Goal: Answer question/provide support: Answer question/provide support

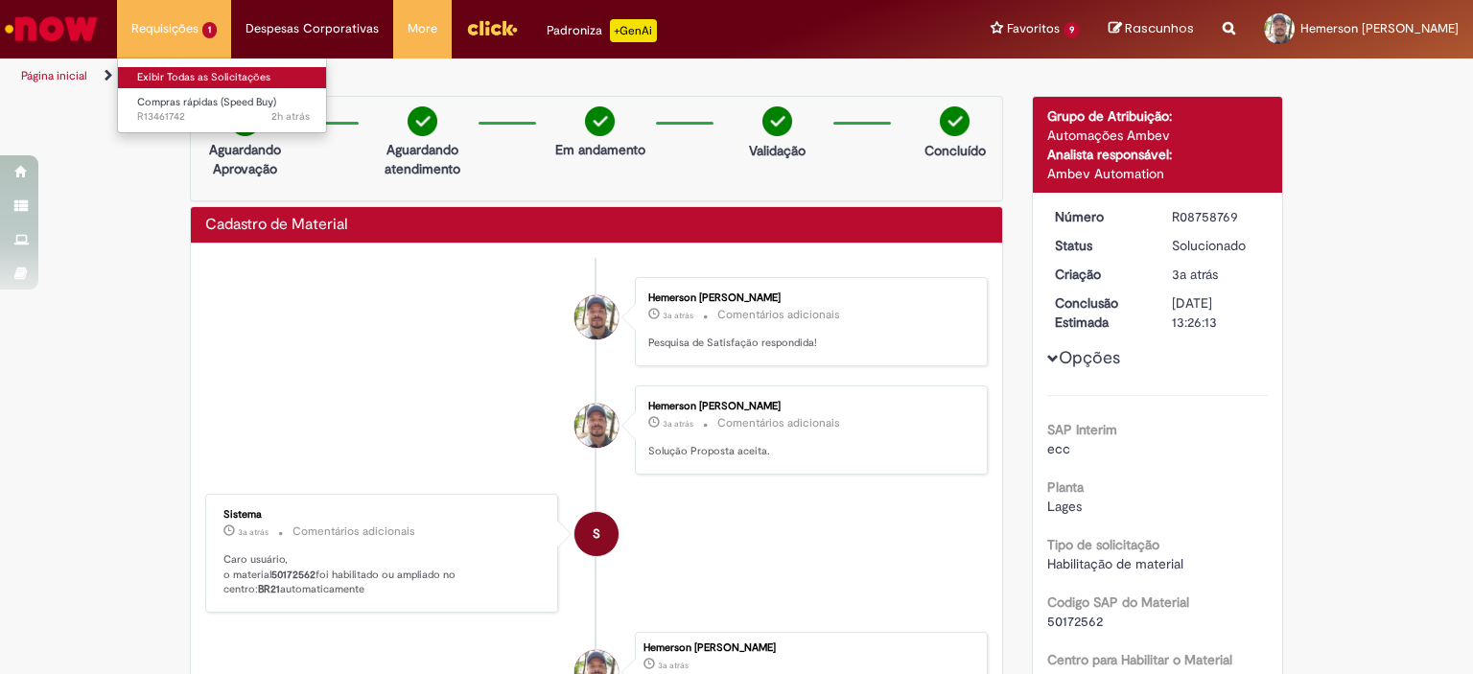
click at [176, 76] on link "Exibir Todas as Solicitações" at bounding box center [223, 77] width 211 height 21
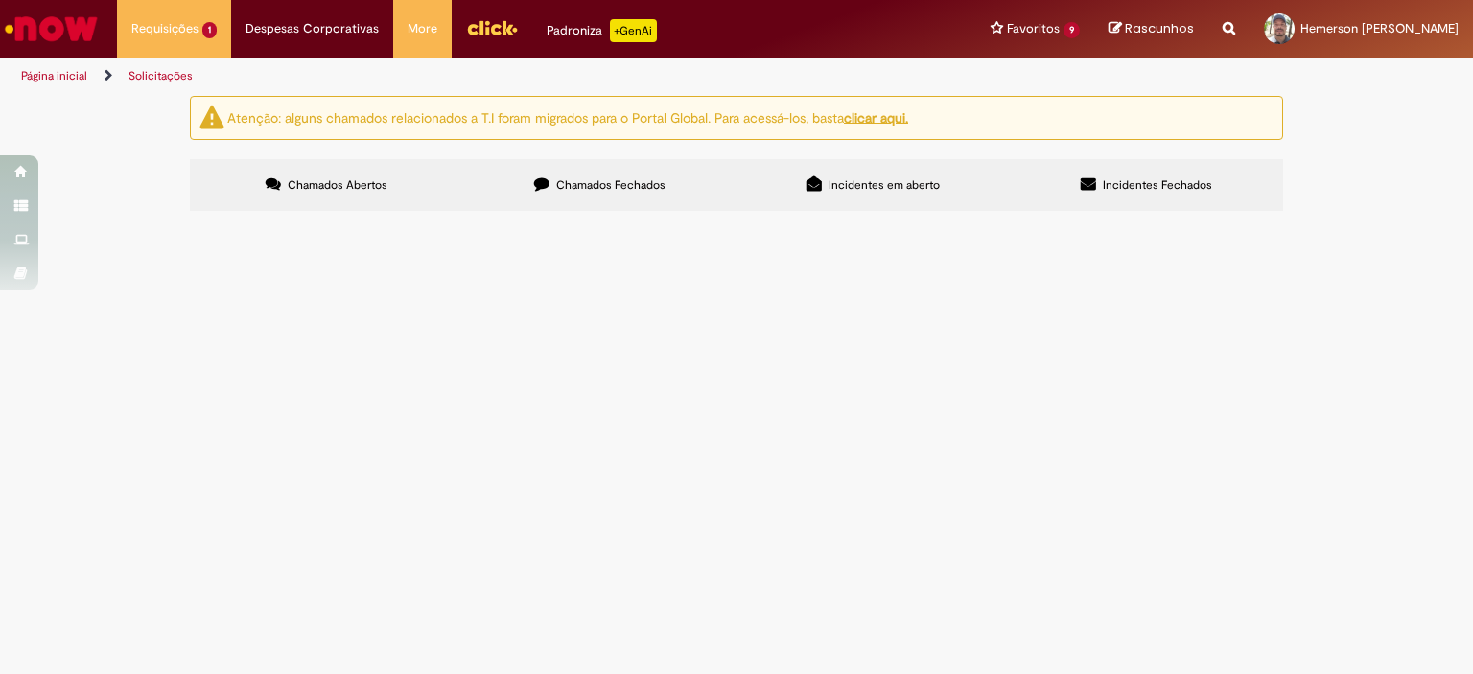
click at [0, 0] on span "Compras rápidas (Speed Buy)" at bounding box center [0, 0] width 0 height 0
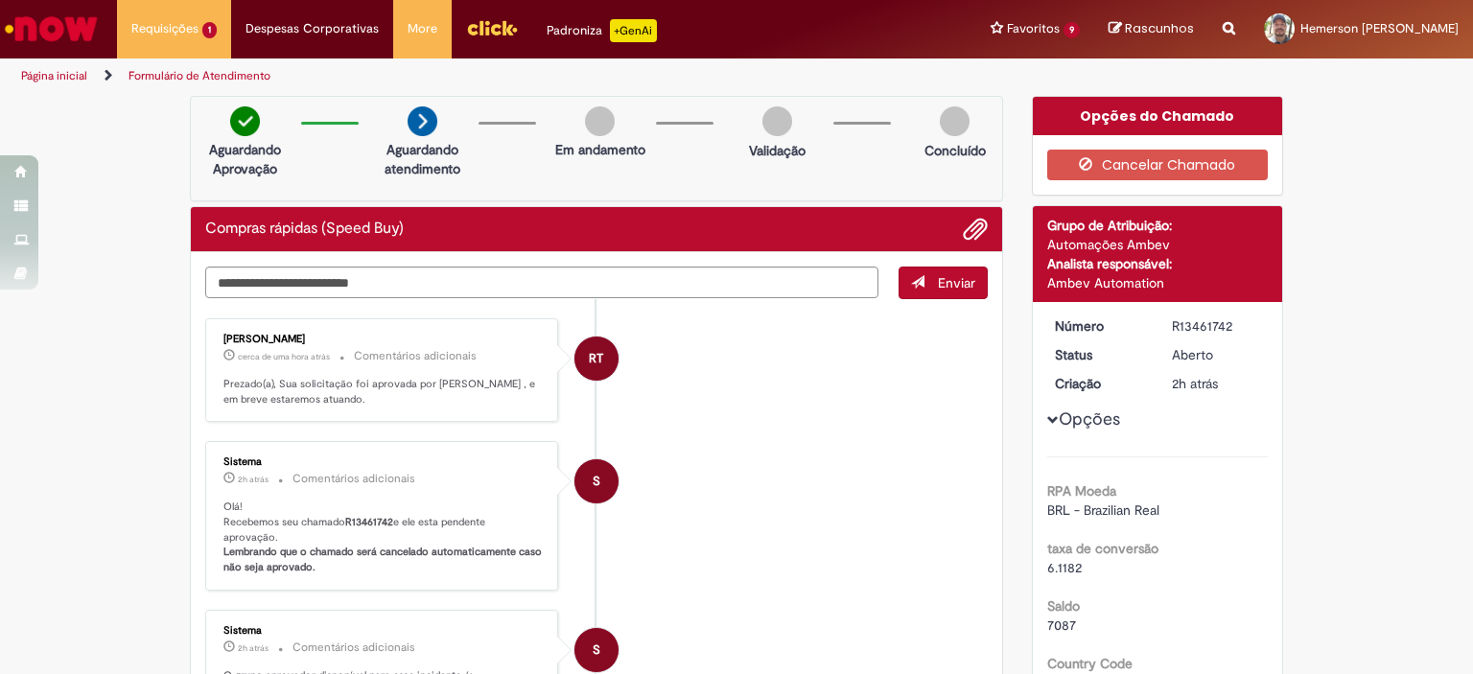
scroll to position [192, 0]
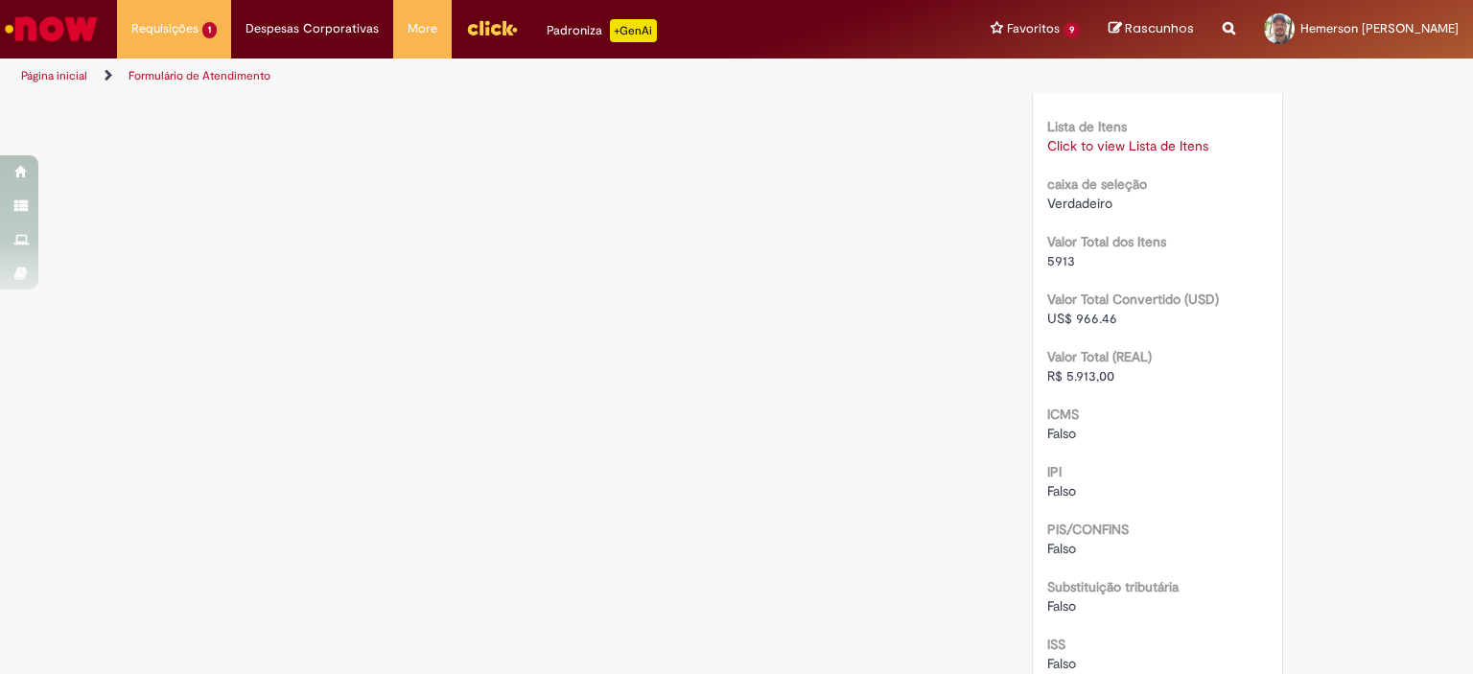
scroll to position [1534, 0]
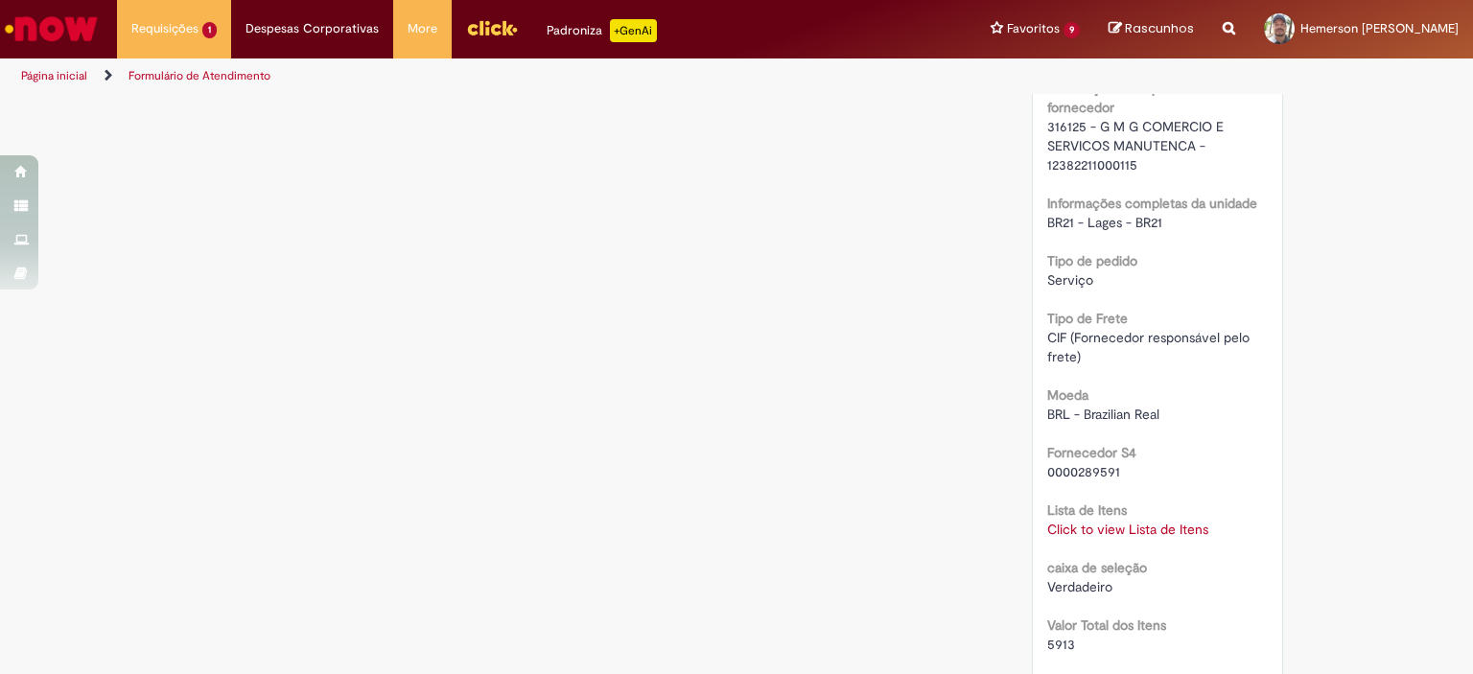
click at [1103, 525] on link "Click to view Lista de Itens" at bounding box center [1127, 529] width 161 height 17
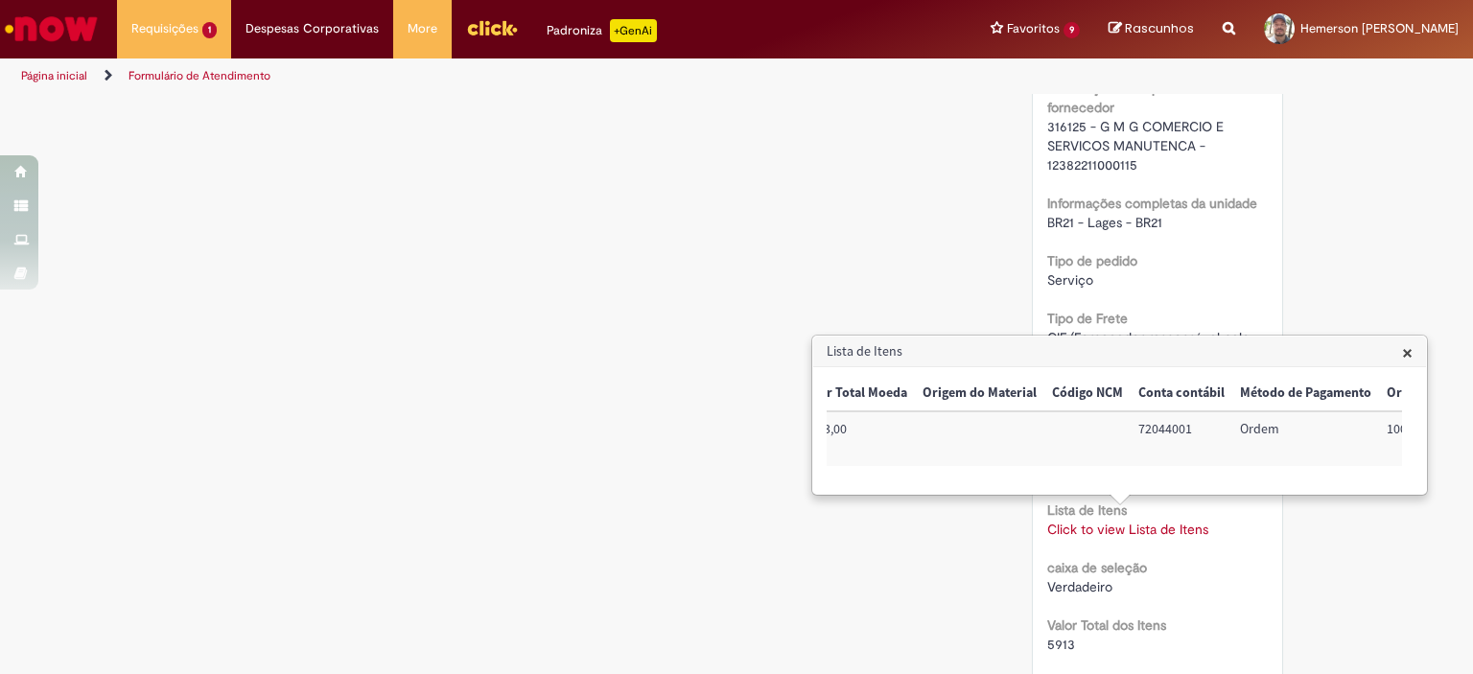
scroll to position [0, 779]
drag, startPoint x: 1374, startPoint y: 429, endPoint x: 1291, endPoint y: 440, distance: 84.2
click at [1352, 440] on td "100002224222" at bounding box center [1413, 438] width 122 height 55
copy td "100002224222"
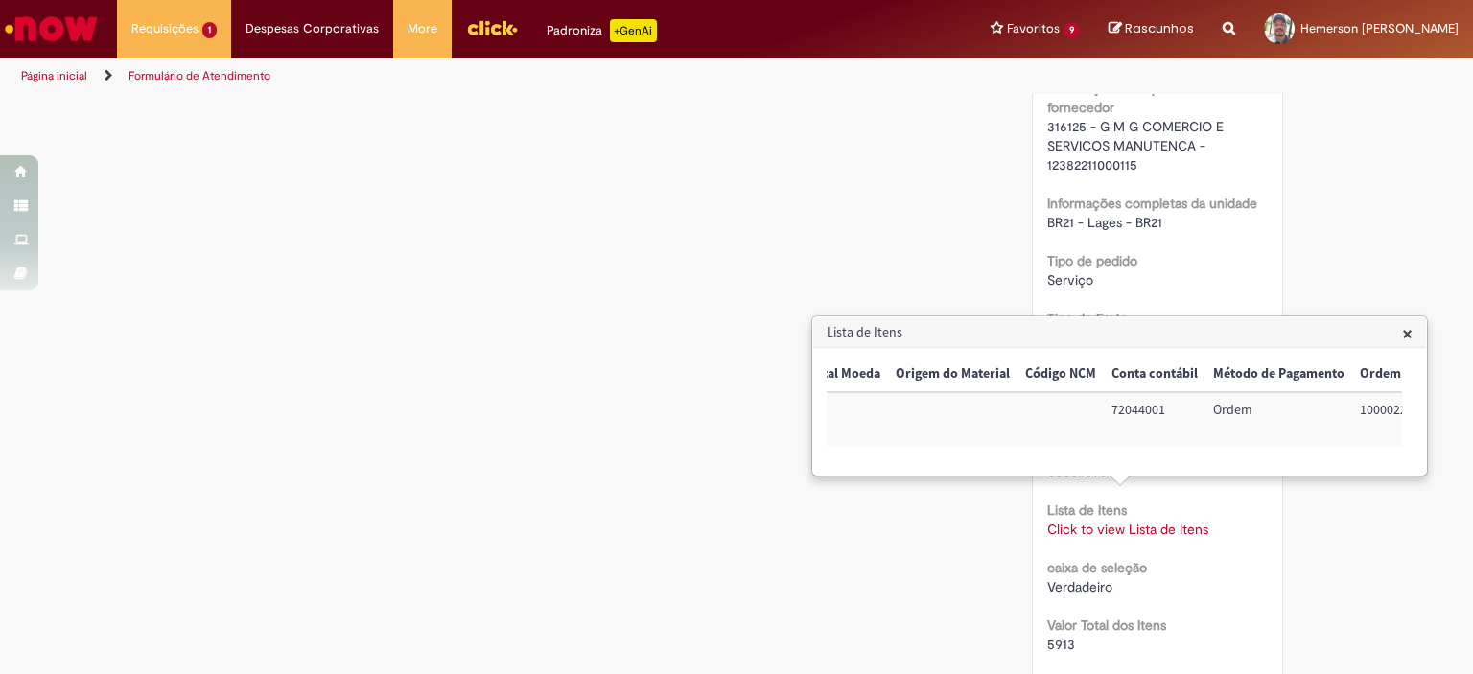
click at [1399, 330] on h3 "Lista de Itens" at bounding box center [1119, 332] width 613 height 31
click at [1411, 335] on span "×" at bounding box center [1407, 333] width 11 height 26
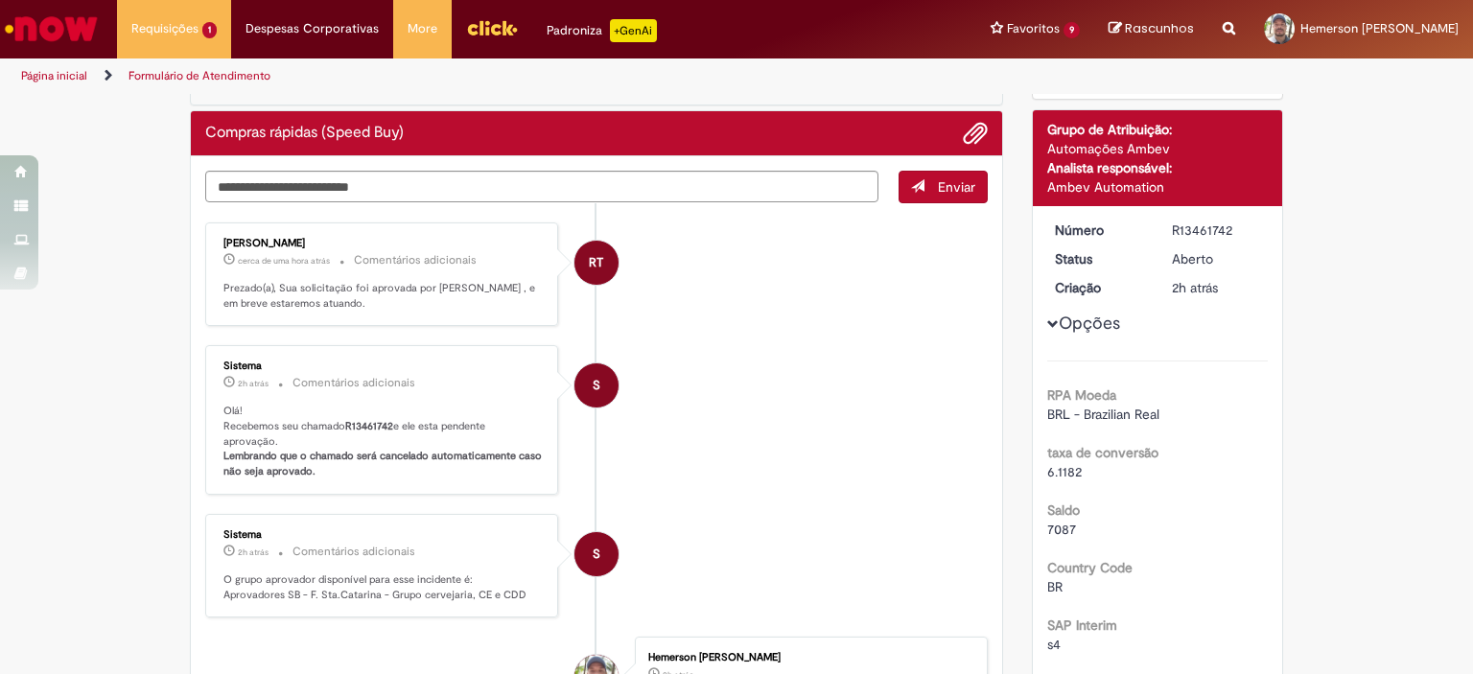
scroll to position [0, 0]
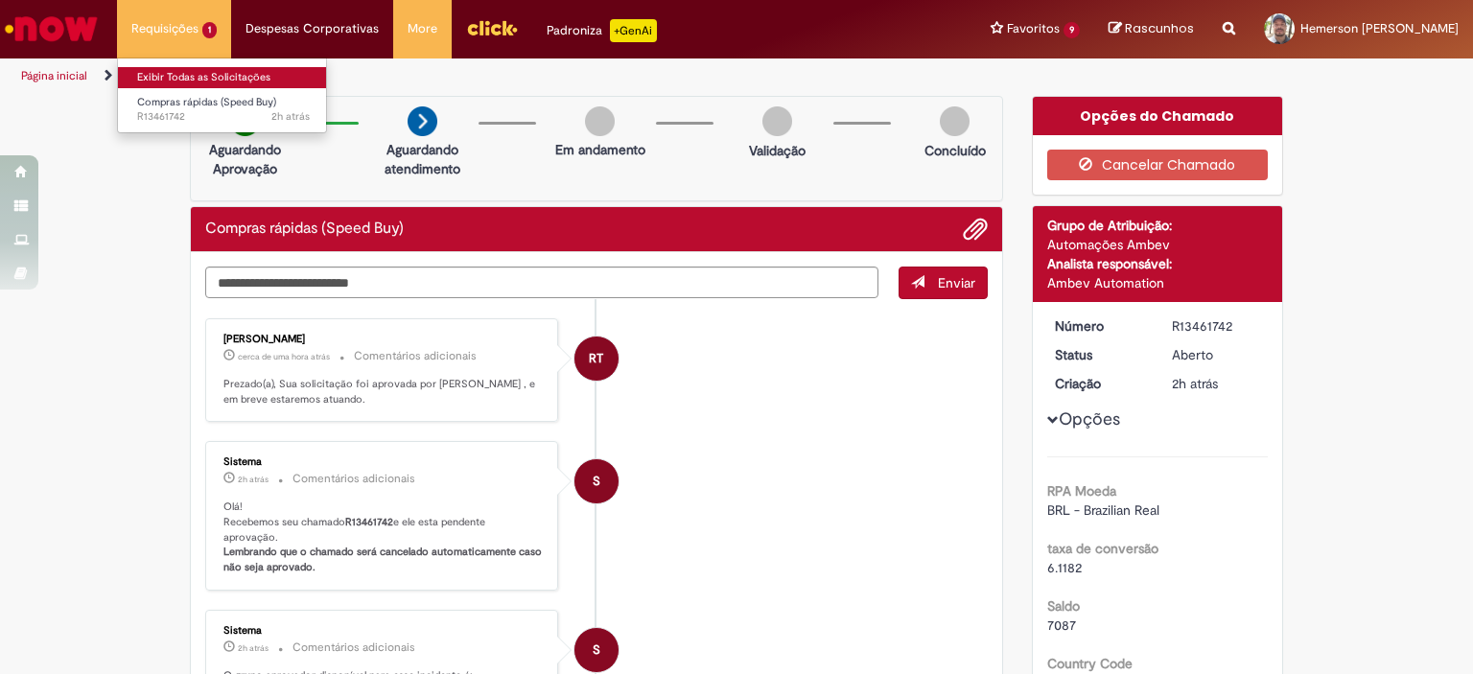
click at [199, 77] on link "Exibir Todas as Solicitações" at bounding box center [223, 77] width 211 height 21
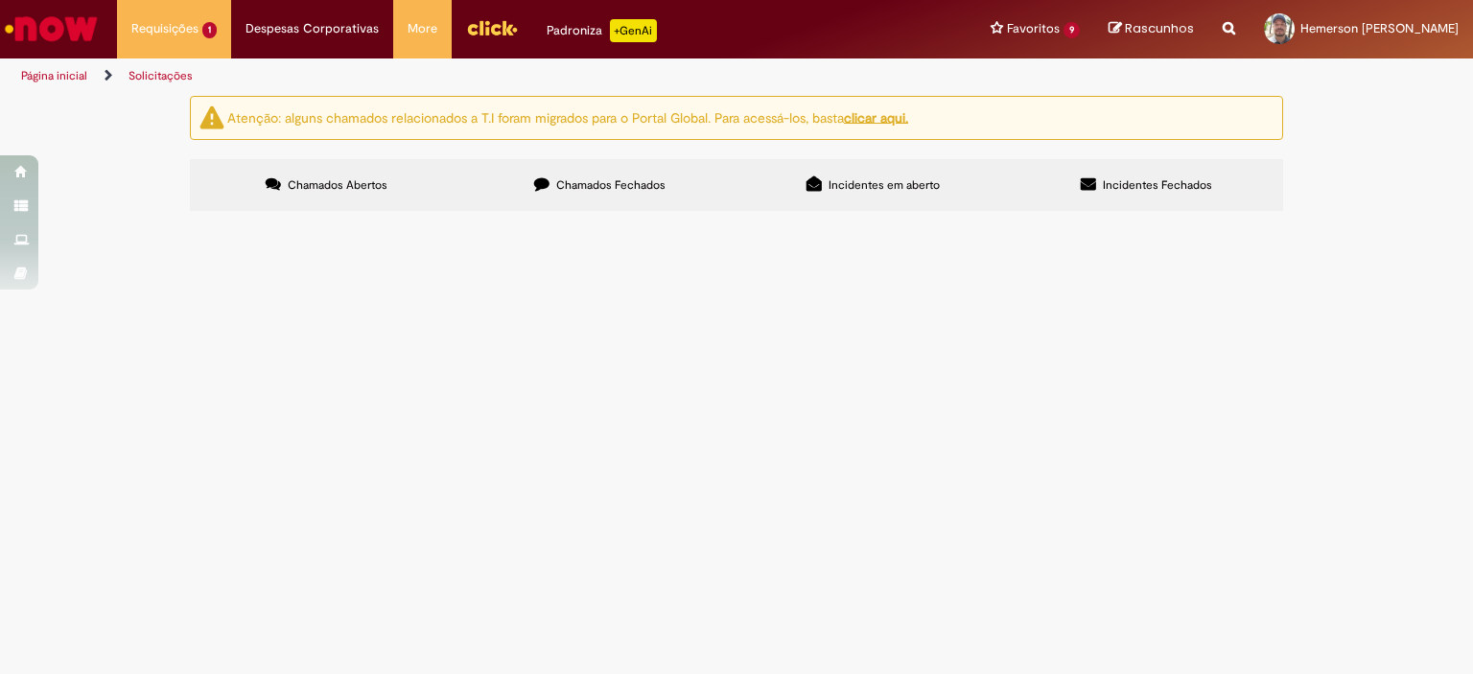
click at [0, 0] on span "Compras rápidas (Speed Buy)" at bounding box center [0, 0] width 0 height 0
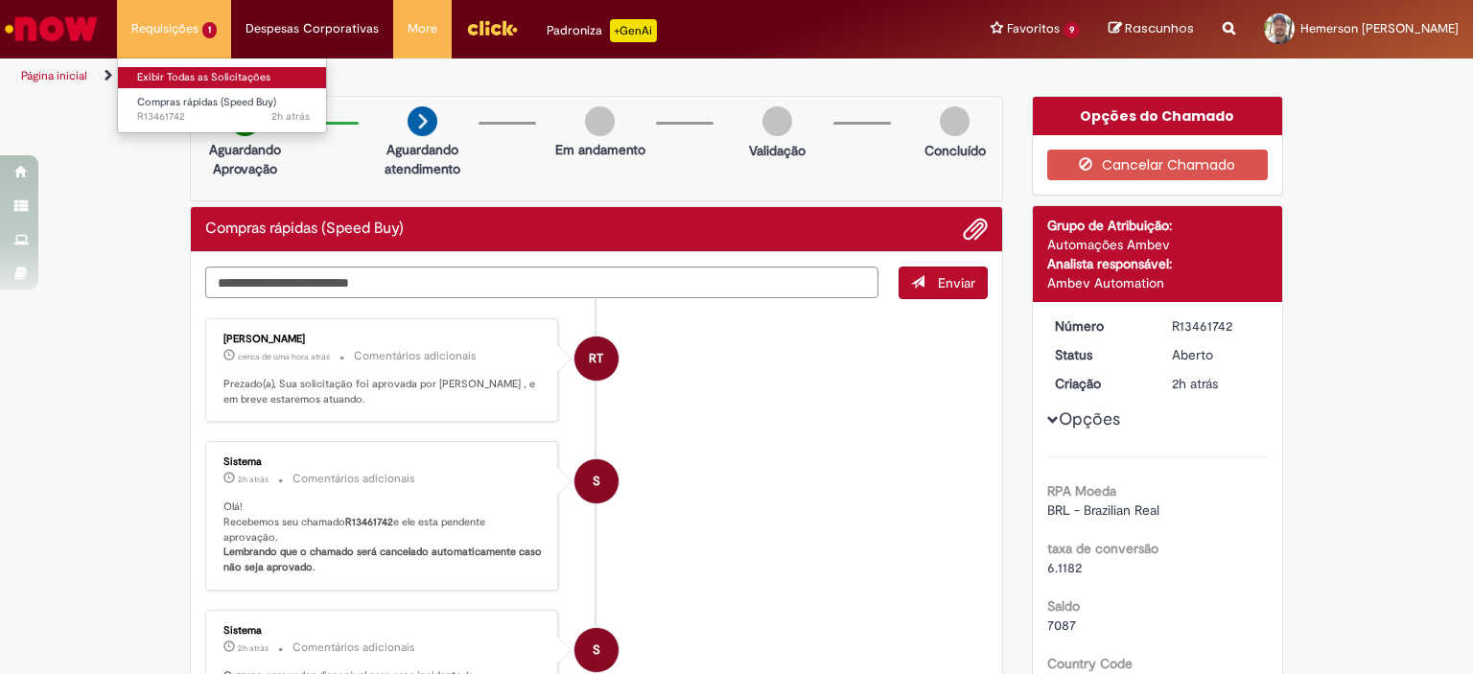
click at [181, 82] on link "Exibir Todas as Solicitações" at bounding box center [223, 77] width 211 height 21
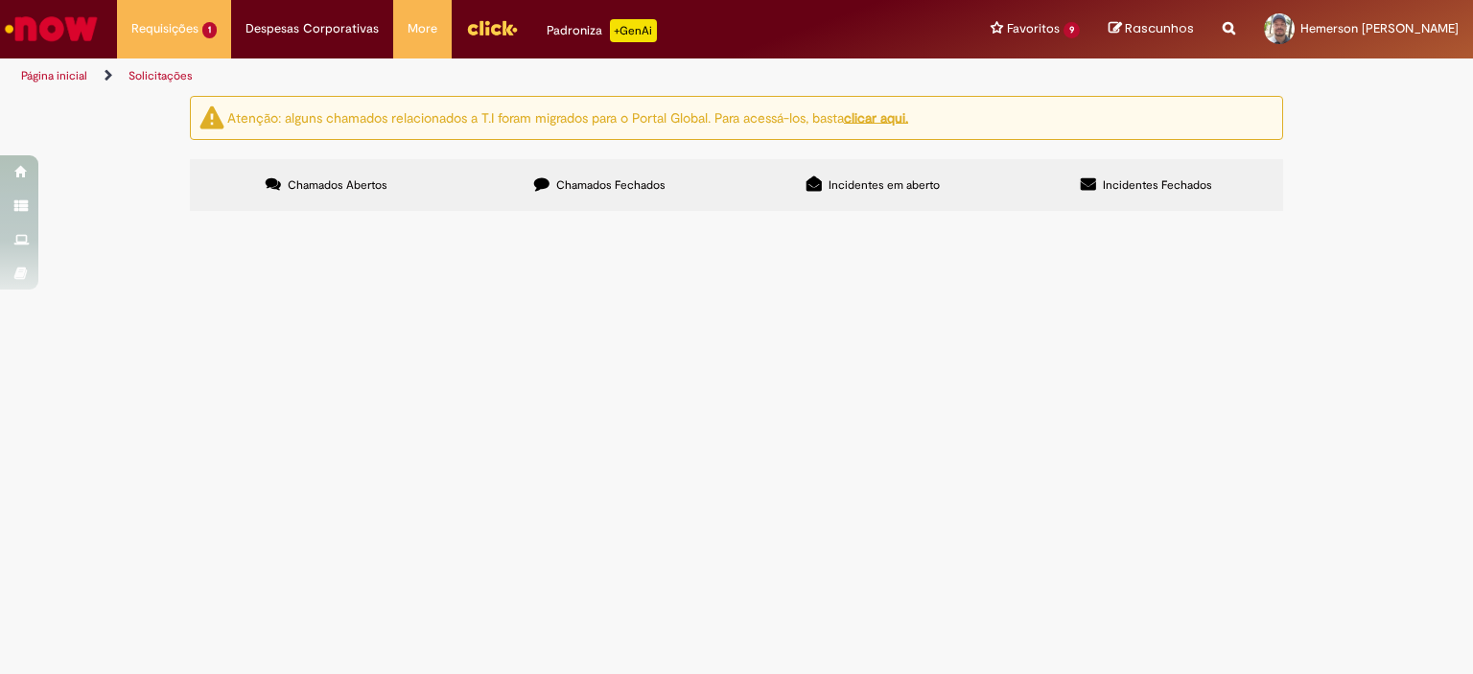
click at [0, 0] on span "Compras rápidas (Speed Buy)" at bounding box center [0, 0] width 0 height 0
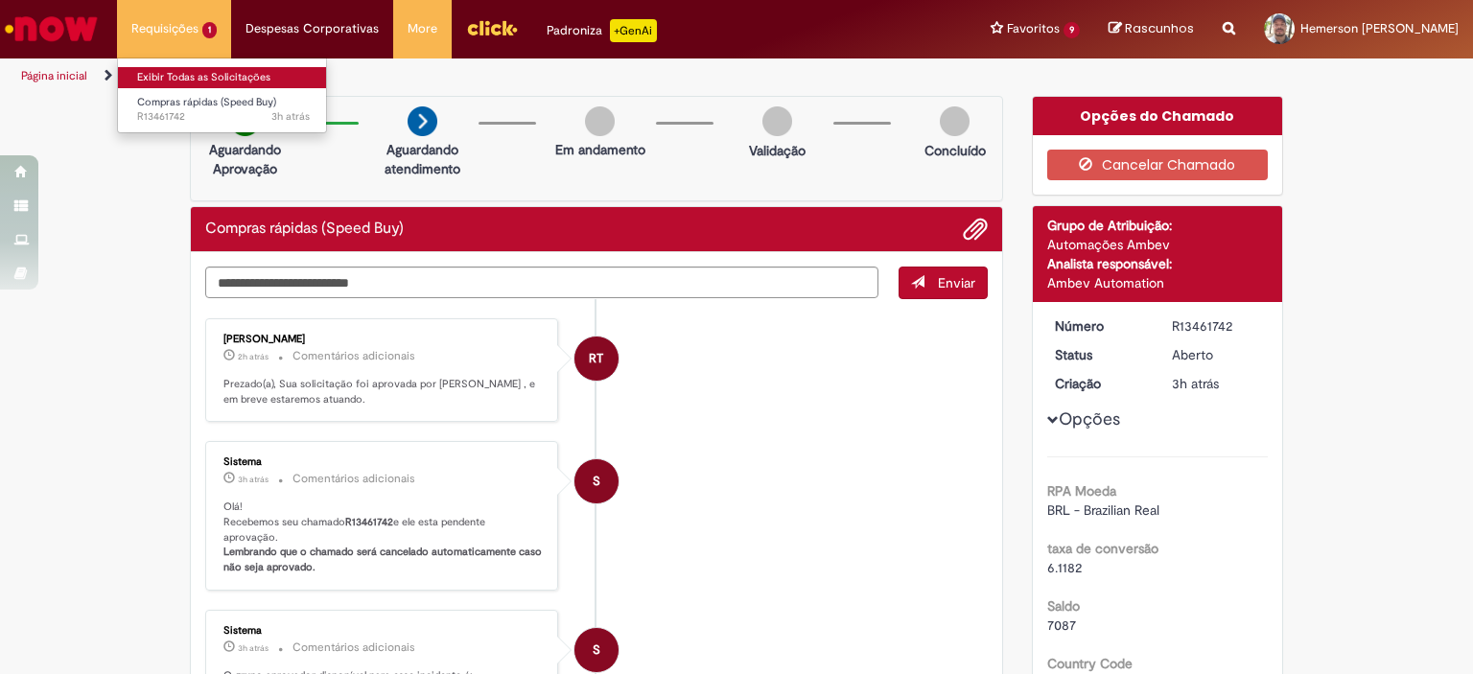
click at [169, 68] on link "Exibir Todas as Solicitações" at bounding box center [223, 77] width 211 height 21
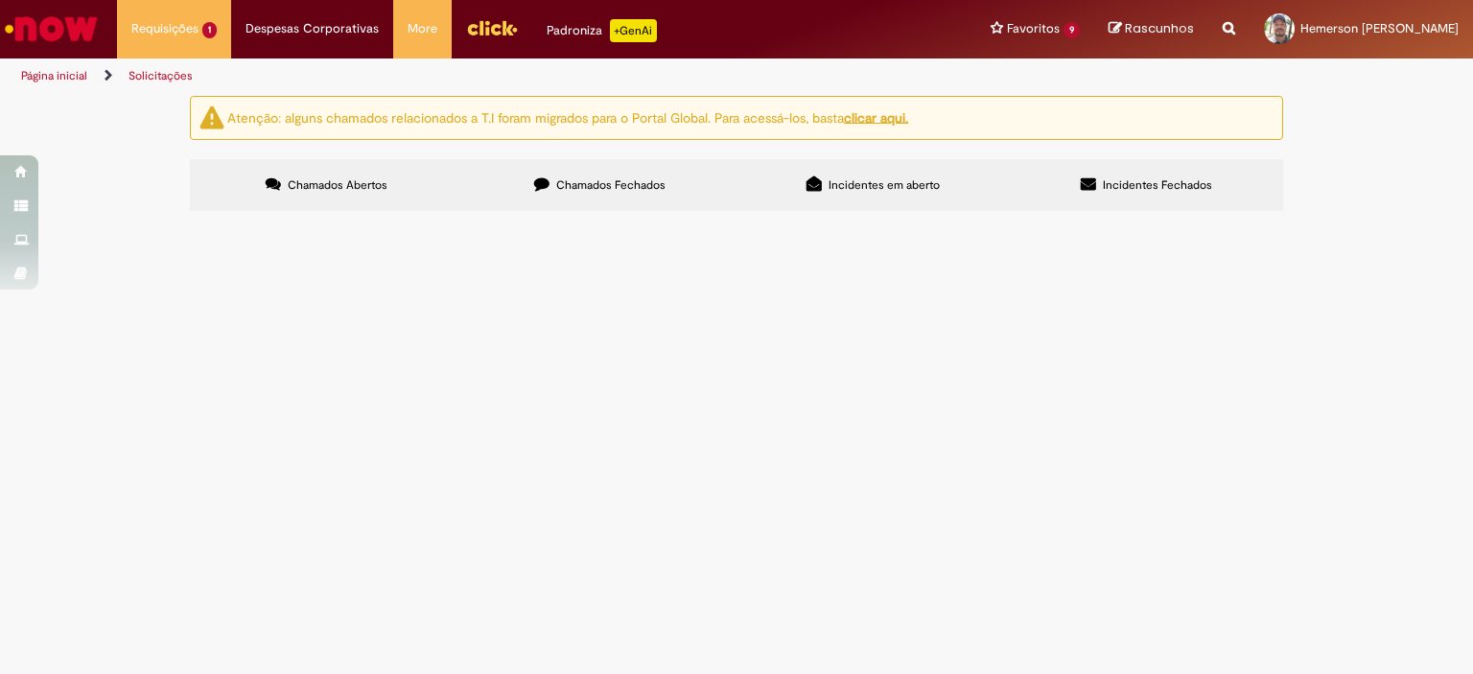
click at [0, 0] on span "Compras rápidas (Speed Buy)" at bounding box center [0, 0] width 0 height 0
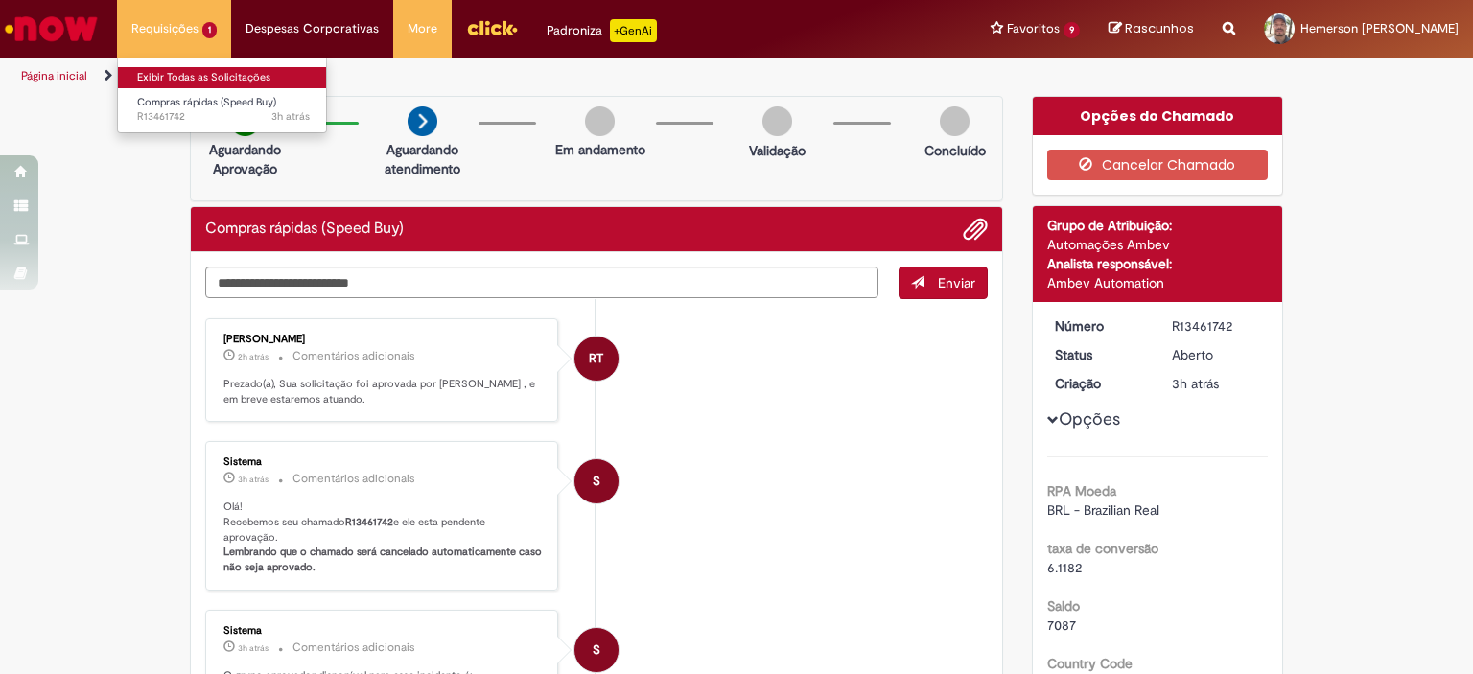
click at [192, 70] on link "Exibir Todas as Solicitações" at bounding box center [223, 77] width 211 height 21
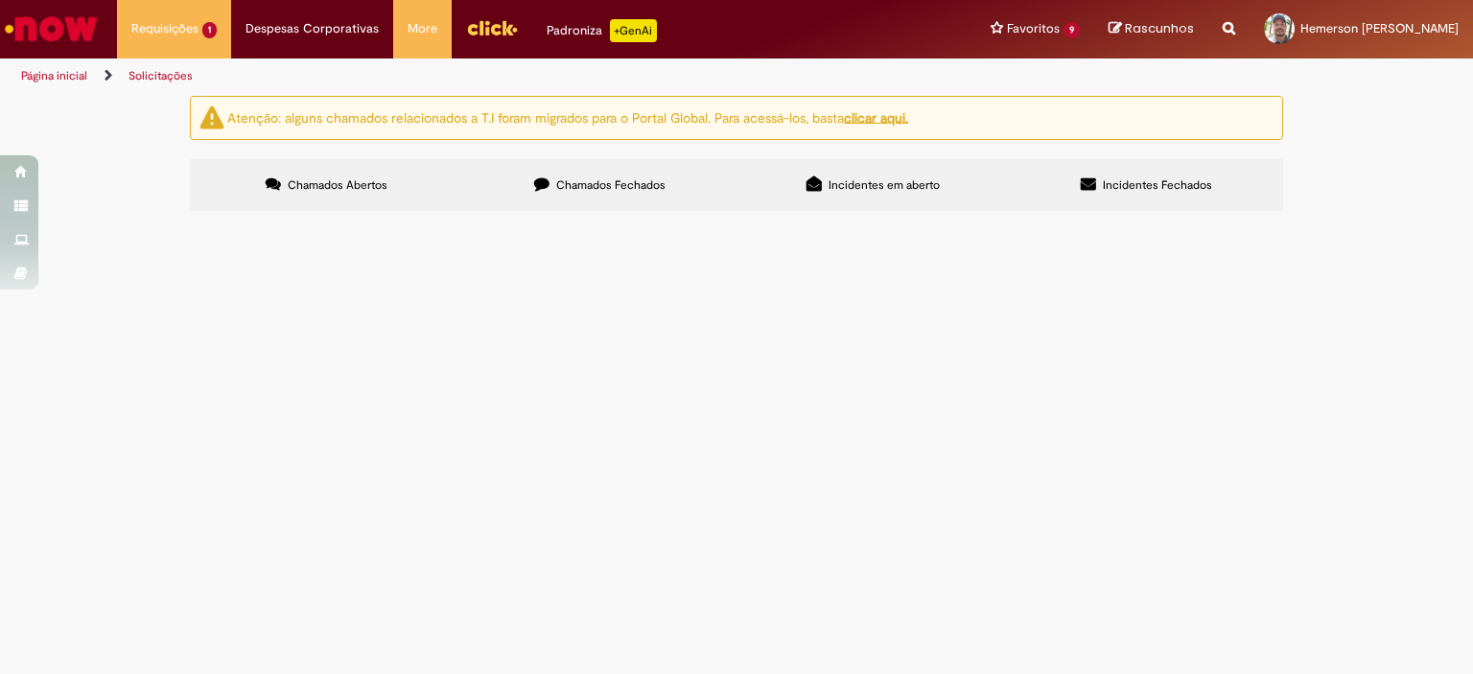
click at [0, 0] on td "Compras rápidas (Speed Buy)" at bounding box center [0, 0] width 0 height 0
click at [0, 0] on span "Compras rápidas (Speed Buy)" at bounding box center [0, 0] width 0 height 0
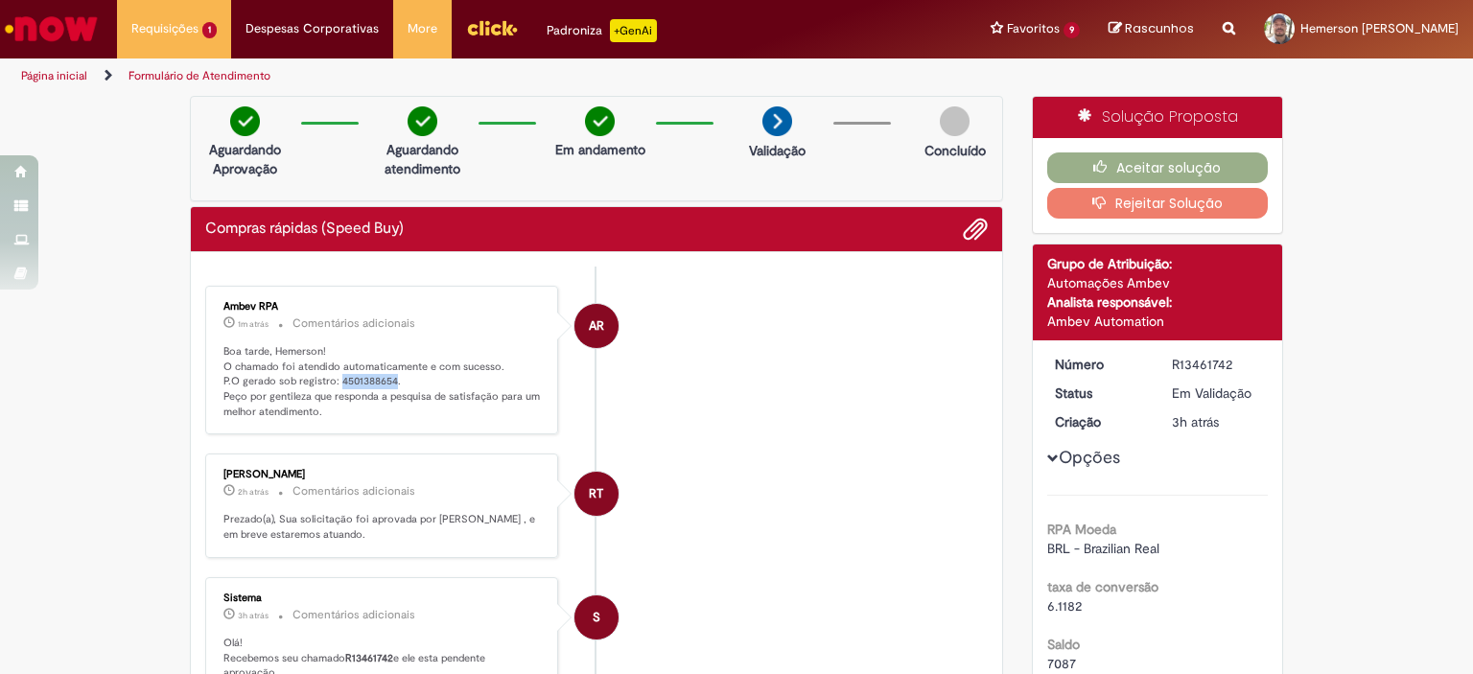
drag, startPoint x: 330, startPoint y: 381, endPoint x: 387, endPoint y: 382, distance: 57.5
click at [387, 382] on p "Boa tarde, Hemerson! O chamado foi atendido automaticamente e com sucesso. P.O …" at bounding box center [382, 382] width 319 height 76
copy p "4501388654"
click at [1106, 156] on button "Aceitar solução" at bounding box center [1158, 167] width 222 height 31
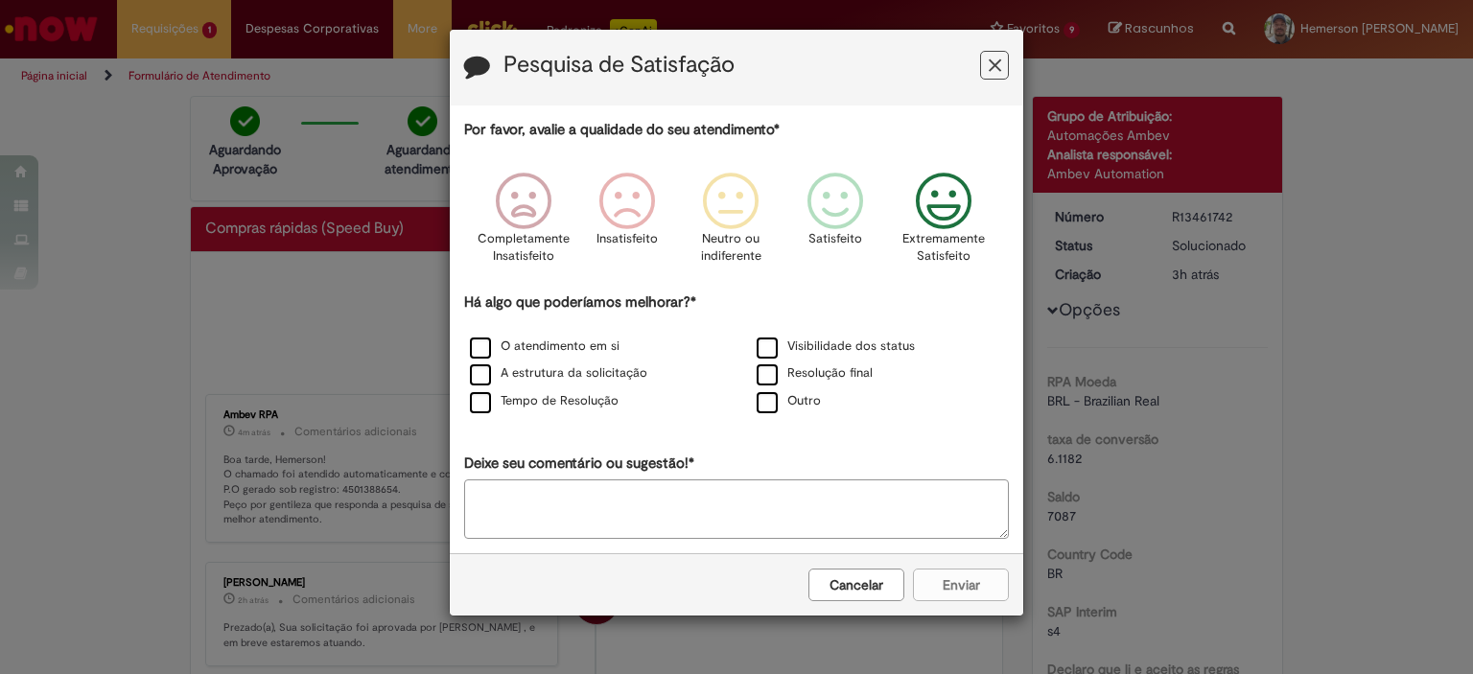
click at [916, 229] on icon "Feedback" at bounding box center [944, 202] width 72 height 58
click at [474, 356] on label "O atendimento em si" at bounding box center [545, 347] width 150 height 18
click at [932, 586] on button "Enviar" at bounding box center [961, 585] width 96 height 33
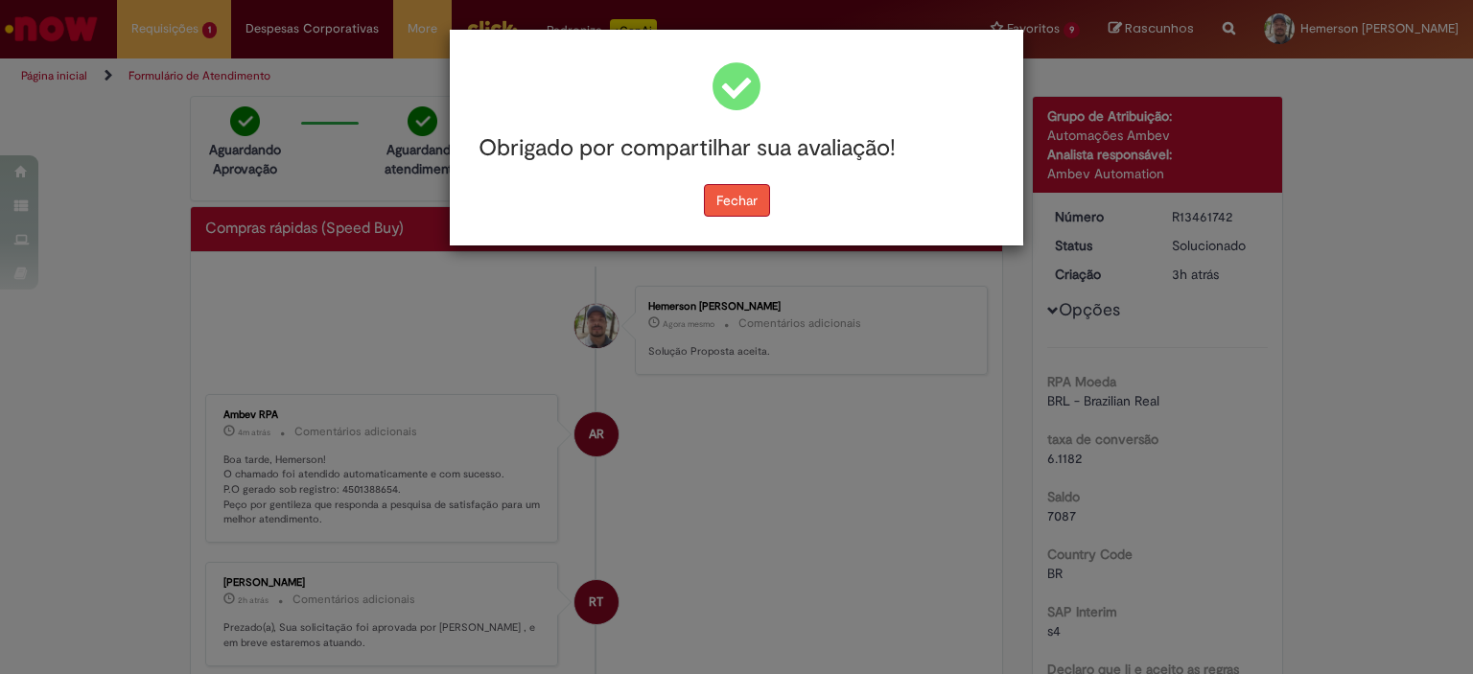
click at [722, 210] on button "Fechar" at bounding box center [737, 200] width 66 height 33
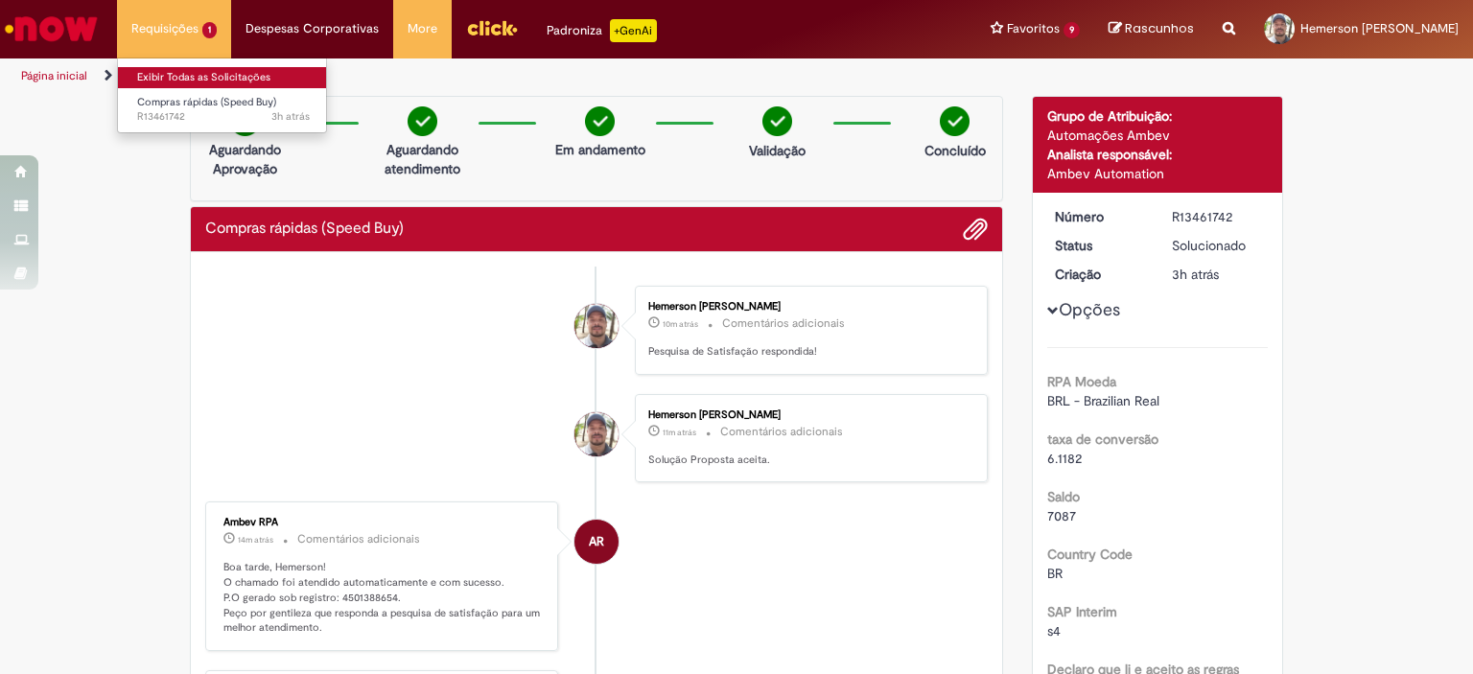
click at [189, 67] on link "Exibir Todas as Solicitações" at bounding box center [223, 77] width 211 height 21
